Goal: Task Accomplishment & Management: Use online tool/utility

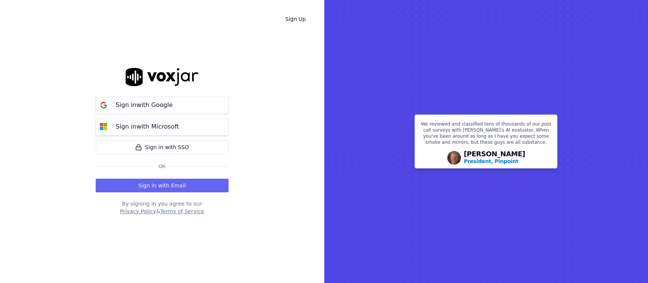
click at [155, 128] on p "Sign in with Microsoft" at bounding box center [147, 126] width 63 height 9
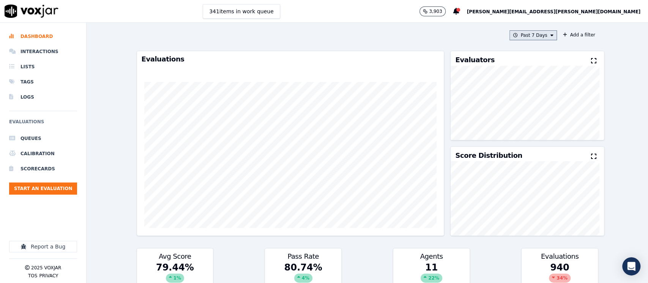
click at [528, 37] on button "Past 7 Days" at bounding box center [533, 35] width 47 height 10
click at [522, 95] on div "This Month" at bounding box center [534, 95] width 25 height 6
click at [538, 129] on button "Add" at bounding box center [545, 123] width 15 height 12
click at [604, 96] on div "This Month Add a filter Evaluations Evaluators Score Distribution Avg Score 79.…" at bounding box center [368, 153] width 562 height 261
